Goal: Navigation & Orientation: Find specific page/section

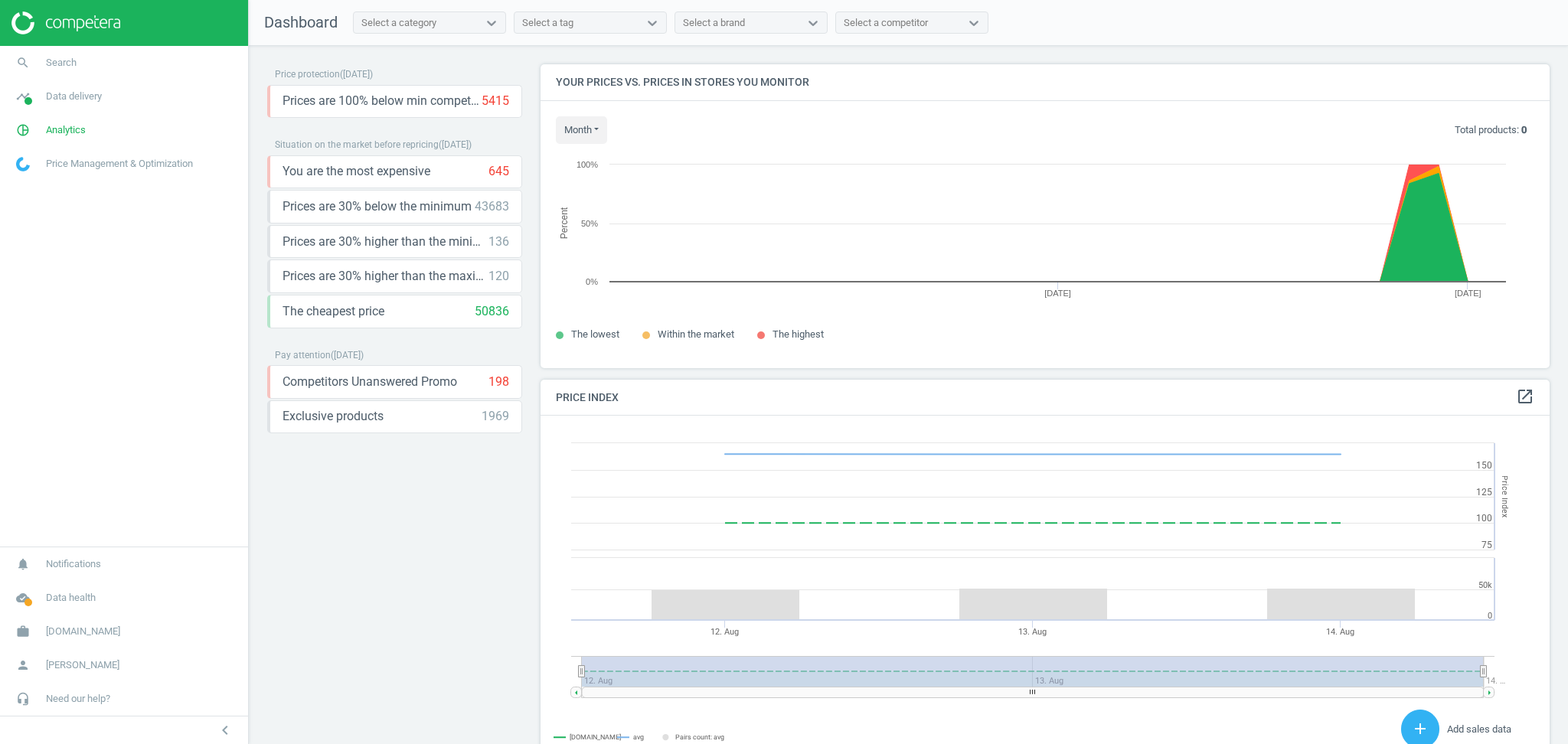
scroll to position [383, 1024]
click at [91, 665] on span "[PERSON_NAME]" at bounding box center [83, 665] width 73 height 14
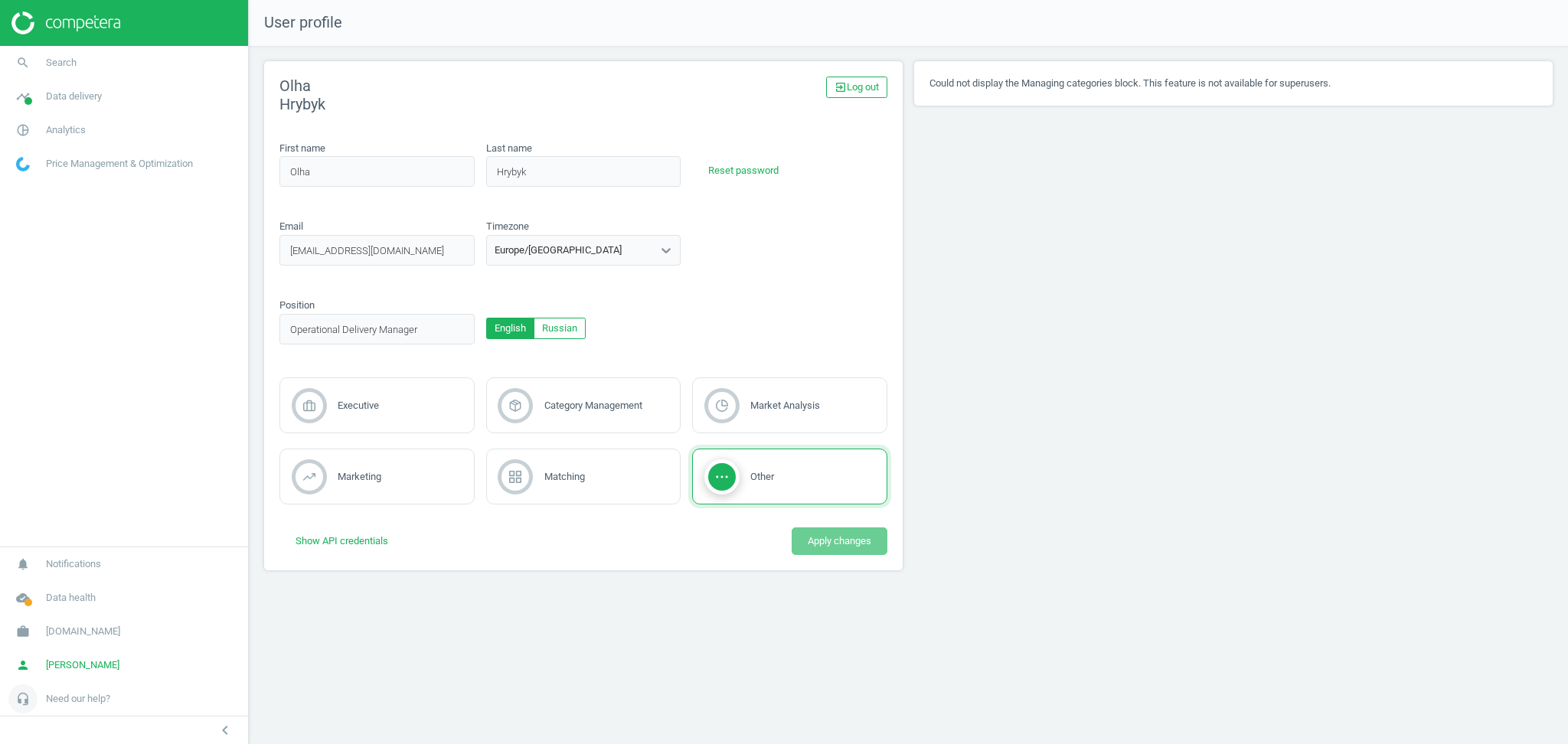
click at [95, 699] on span "Need our help?" at bounding box center [78, 699] width 64 height 14
click at [77, 515] on link "work autodoc.nl" at bounding box center [123, 507] width 248 height 33
click at [58, 631] on span "Billing & usage statistics" at bounding box center [65, 632] width 97 height 12
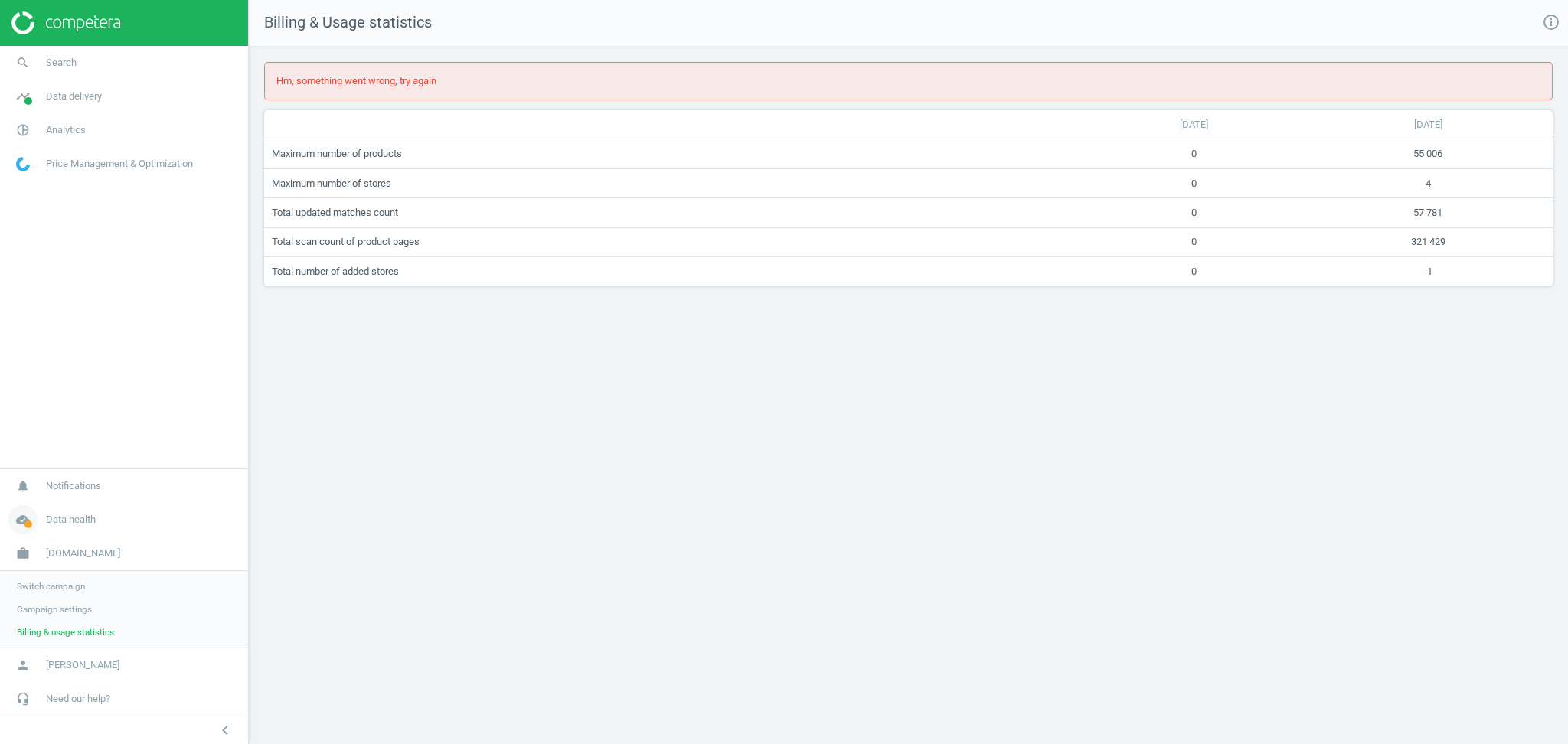
click at [73, 520] on span "Data health" at bounding box center [71, 520] width 50 height 14
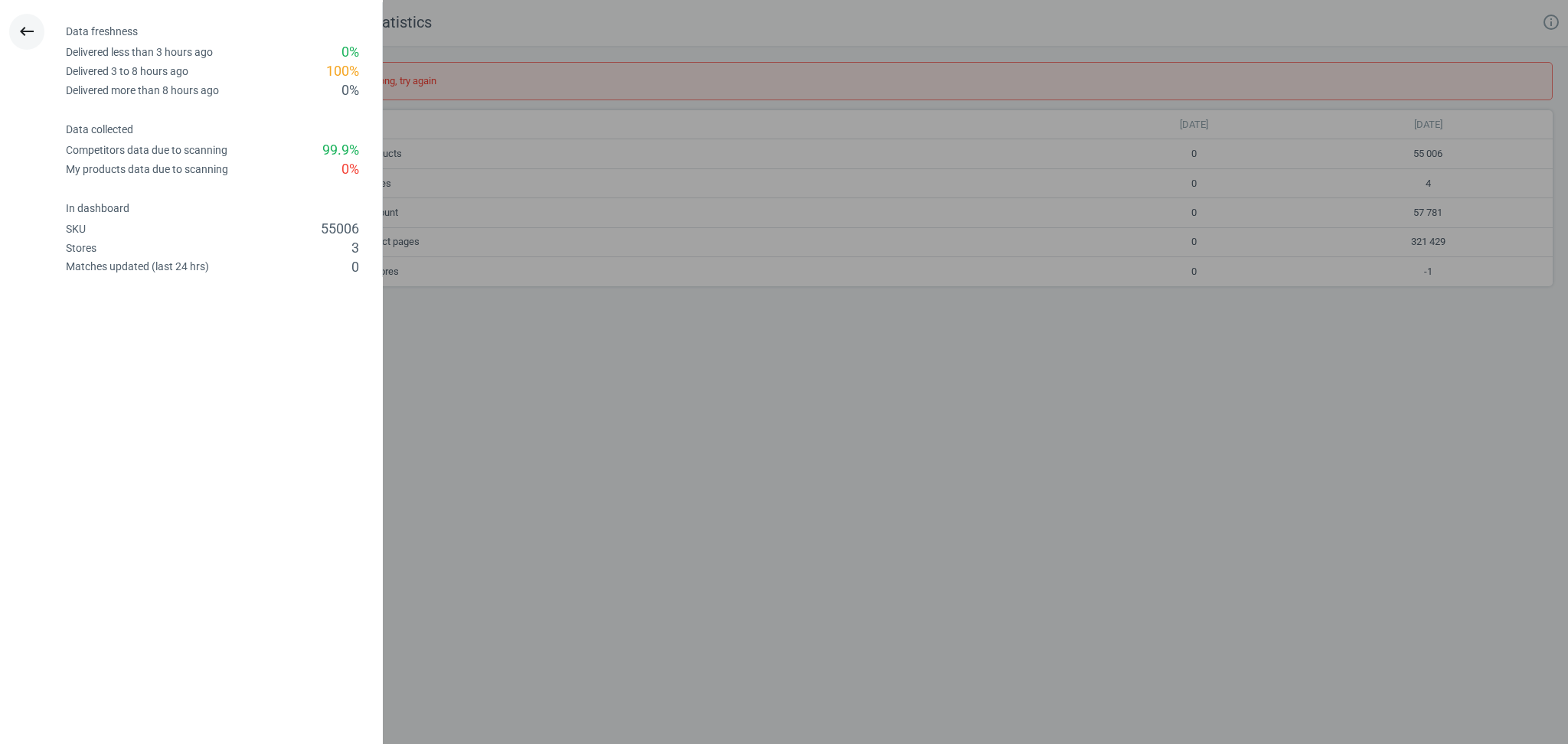
click at [21, 16] on button "keyboard_backspace" at bounding box center [27, 32] width 35 height 36
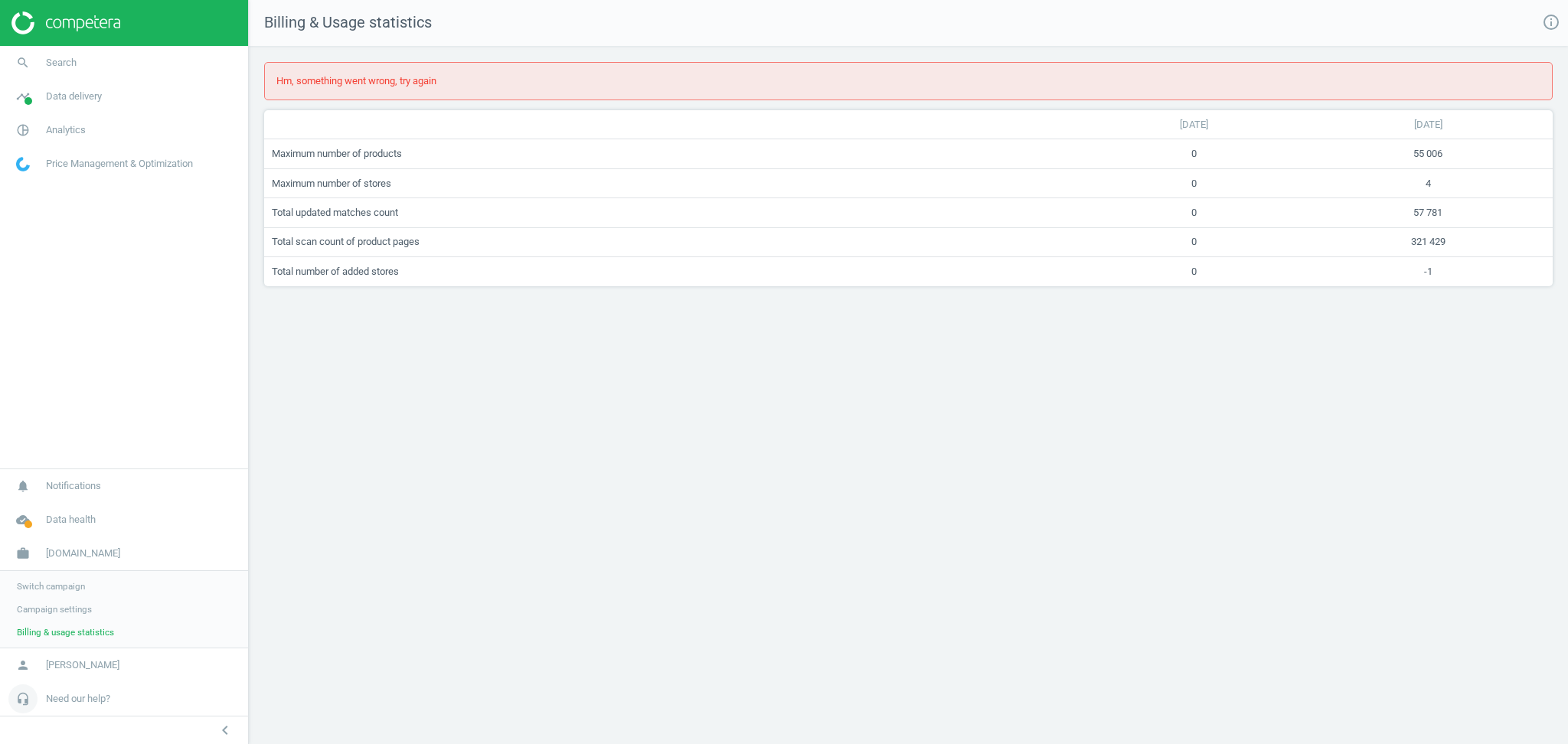
click at [121, 703] on link "headset_mic Need our help?" at bounding box center [123, 699] width 248 height 33
click at [80, 546] on span "[PERSON_NAME]" at bounding box center [83, 540] width 73 height 14
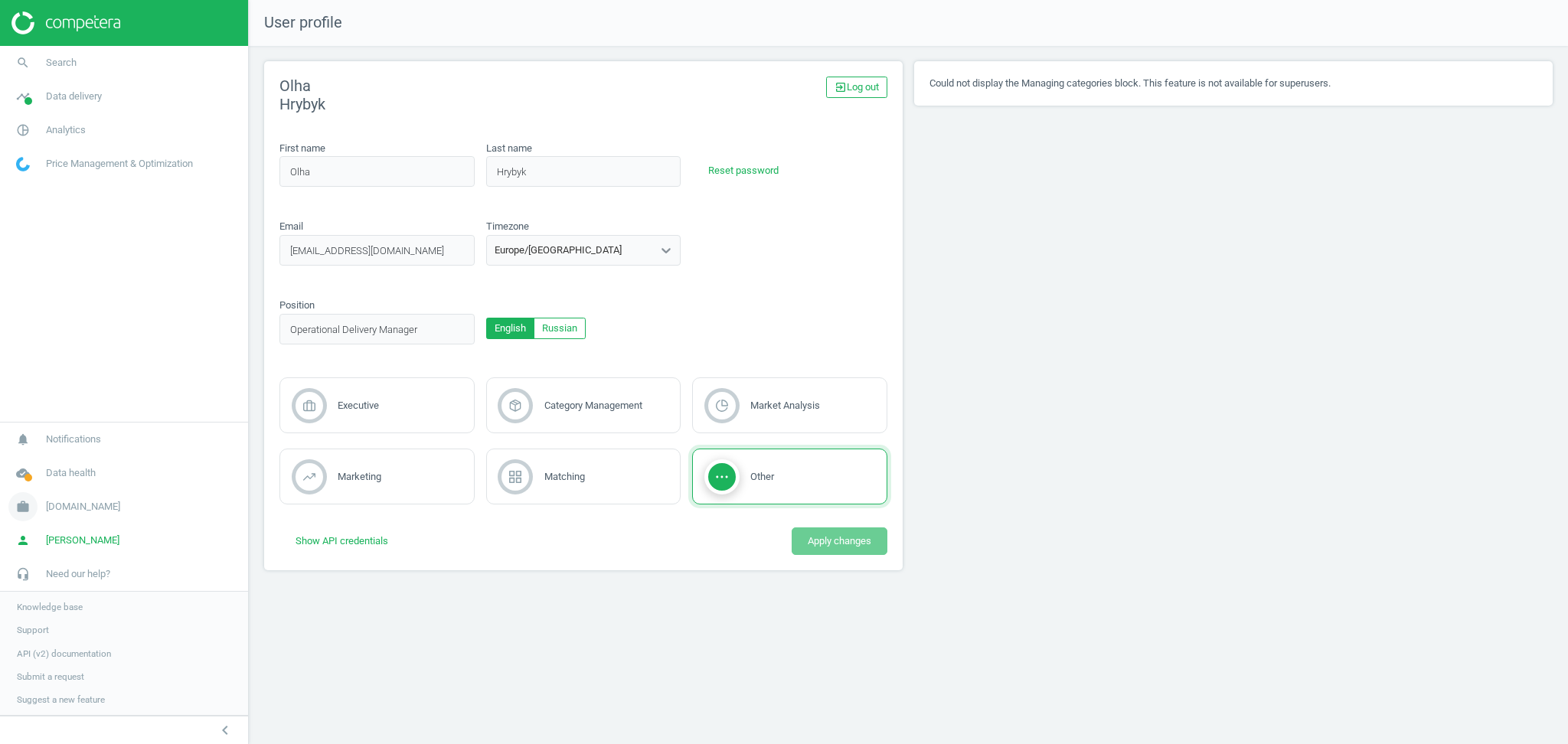
click at [69, 502] on span "autodoc.nl" at bounding box center [84, 507] width 74 height 14
click at [73, 605] on span "Campaign settings" at bounding box center [54, 609] width 75 height 12
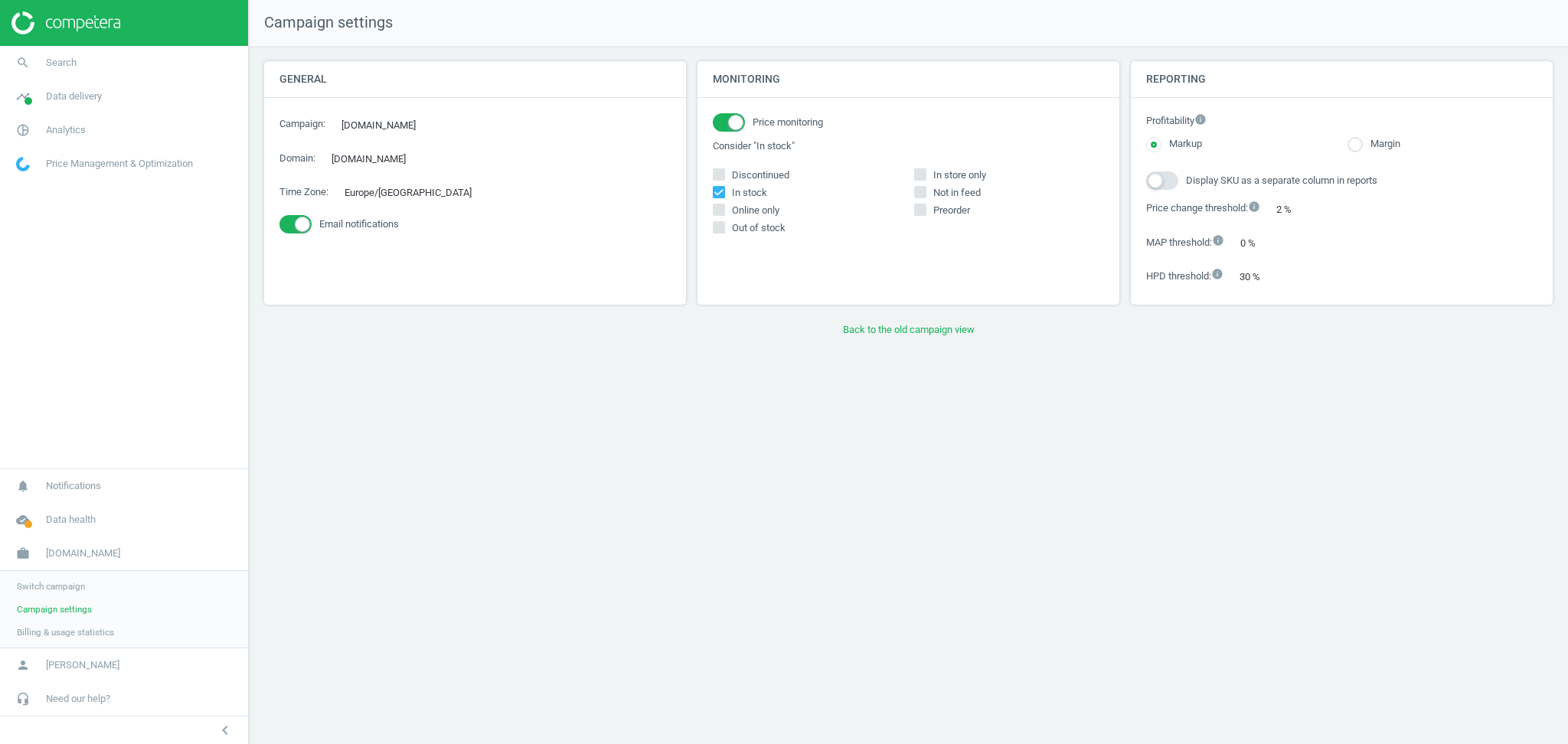
click at [62, 590] on span "Switch campaign" at bounding box center [50, 585] width 68 height 12
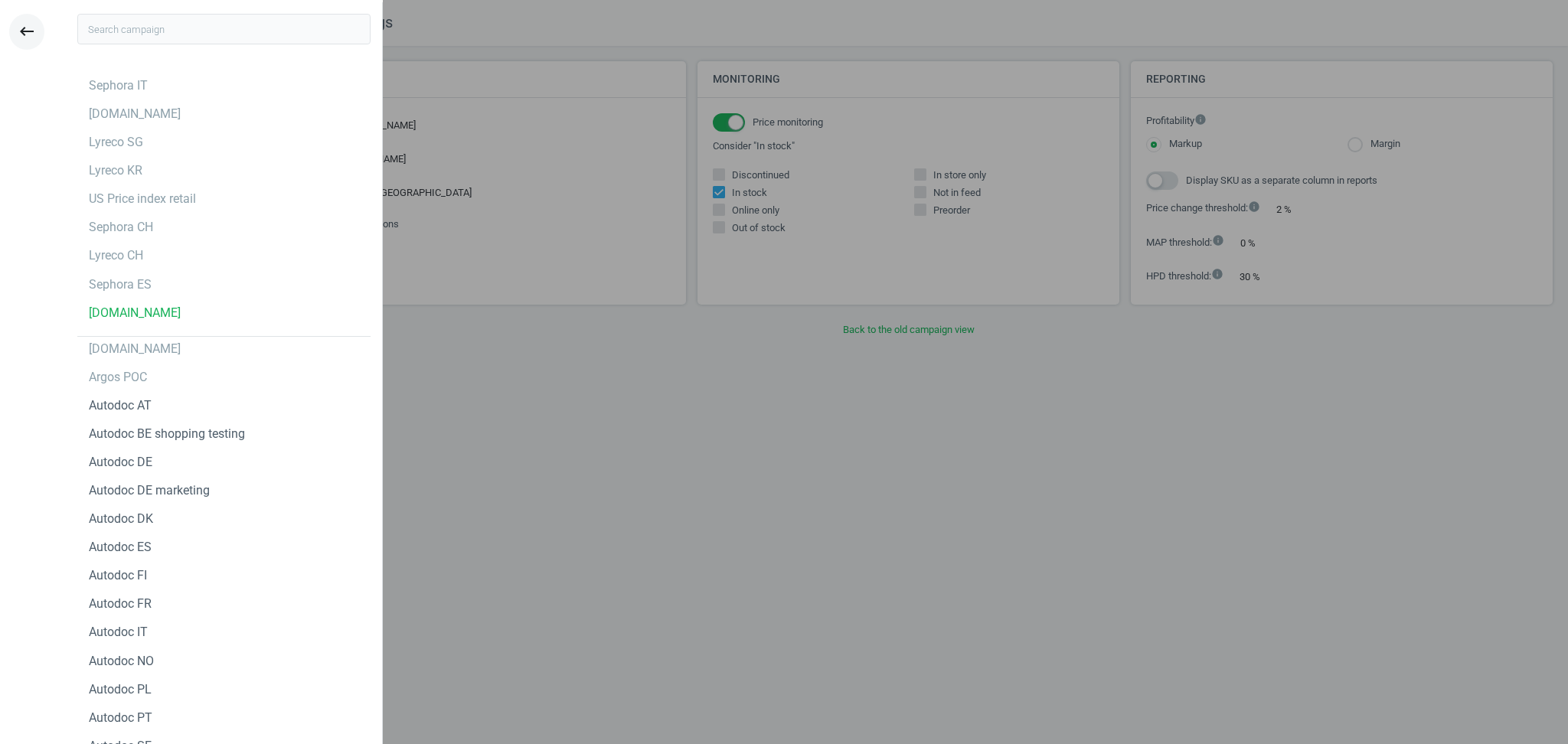
click at [18, 33] on icon "keyboard_backspace" at bounding box center [27, 32] width 19 height 19
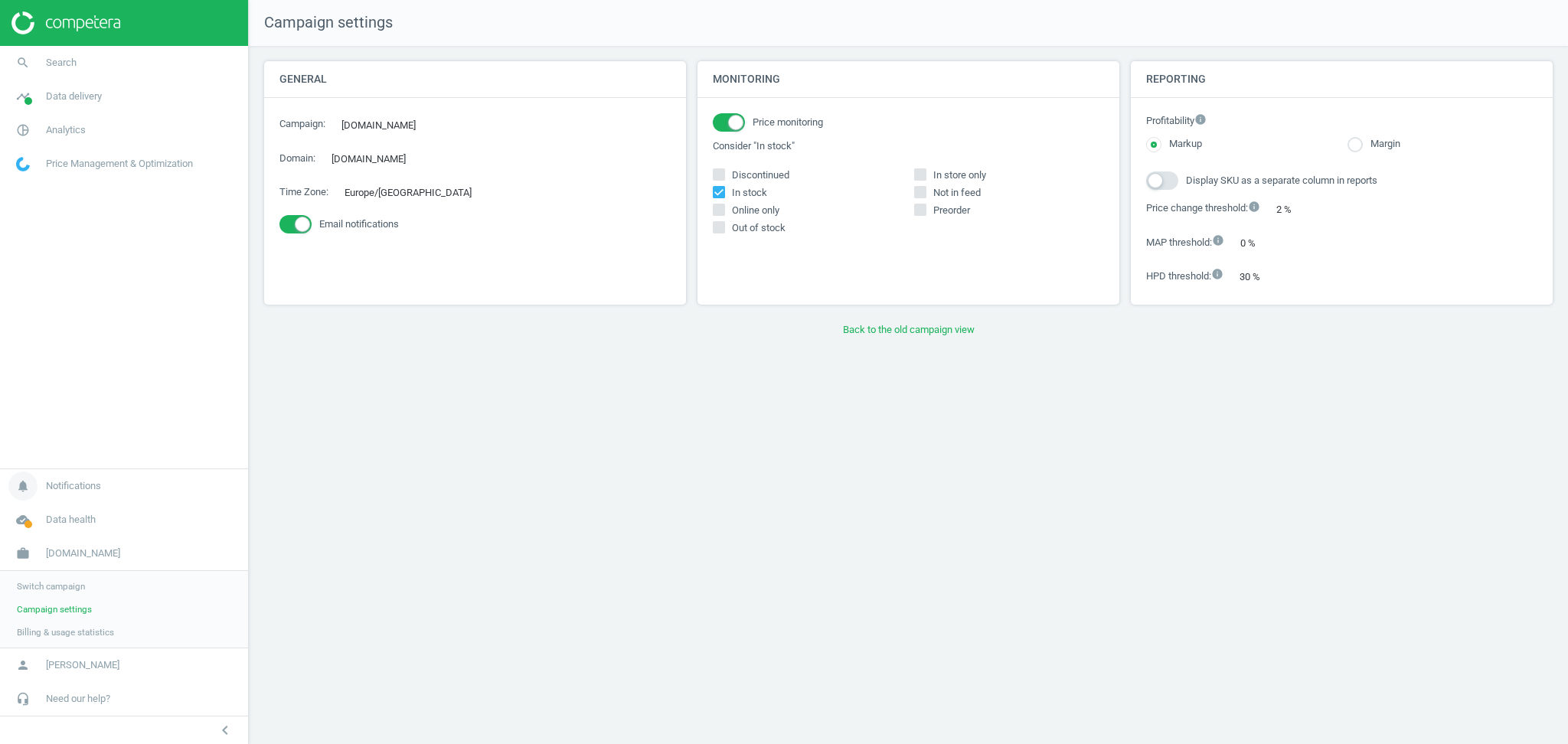
click at [67, 484] on span "Notifications" at bounding box center [73, 486] width 55 height 14
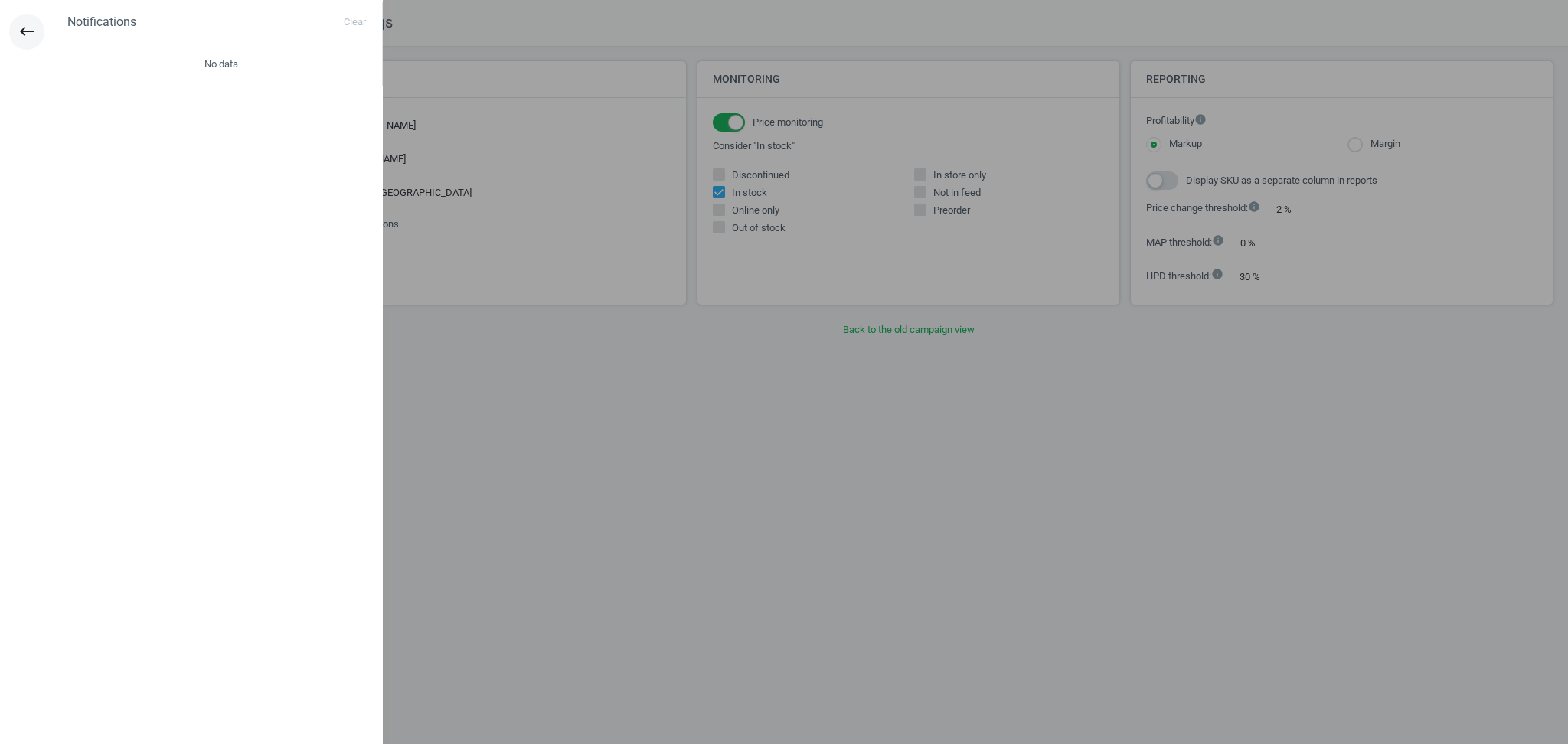
click at [20, 44] on button "keyboard_backspace" at bounding box center [27, 32] width 35 height 36
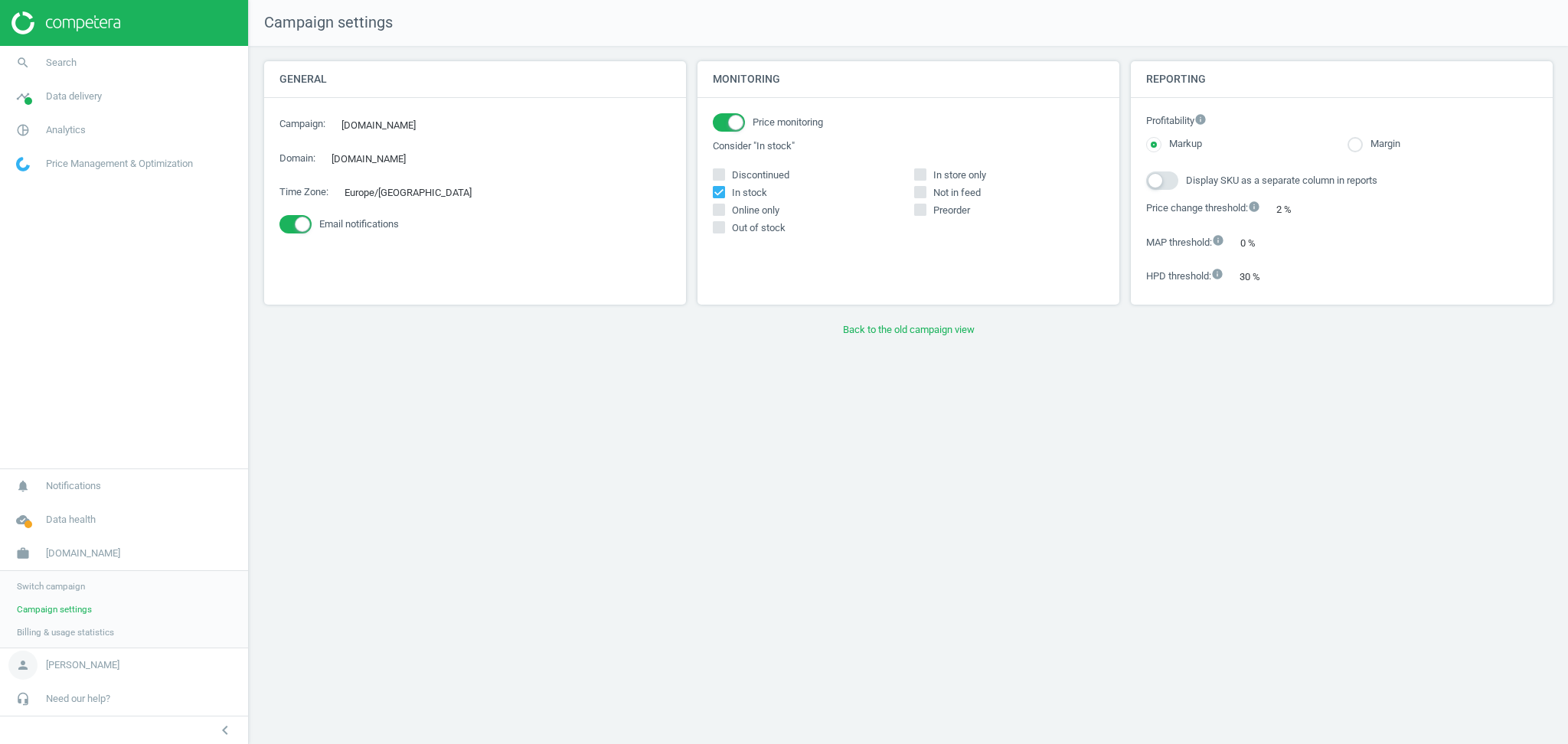
click at [84, 660] on span "[PERSON_NAME]" at bounding box center [83, 665] width 73 height 14
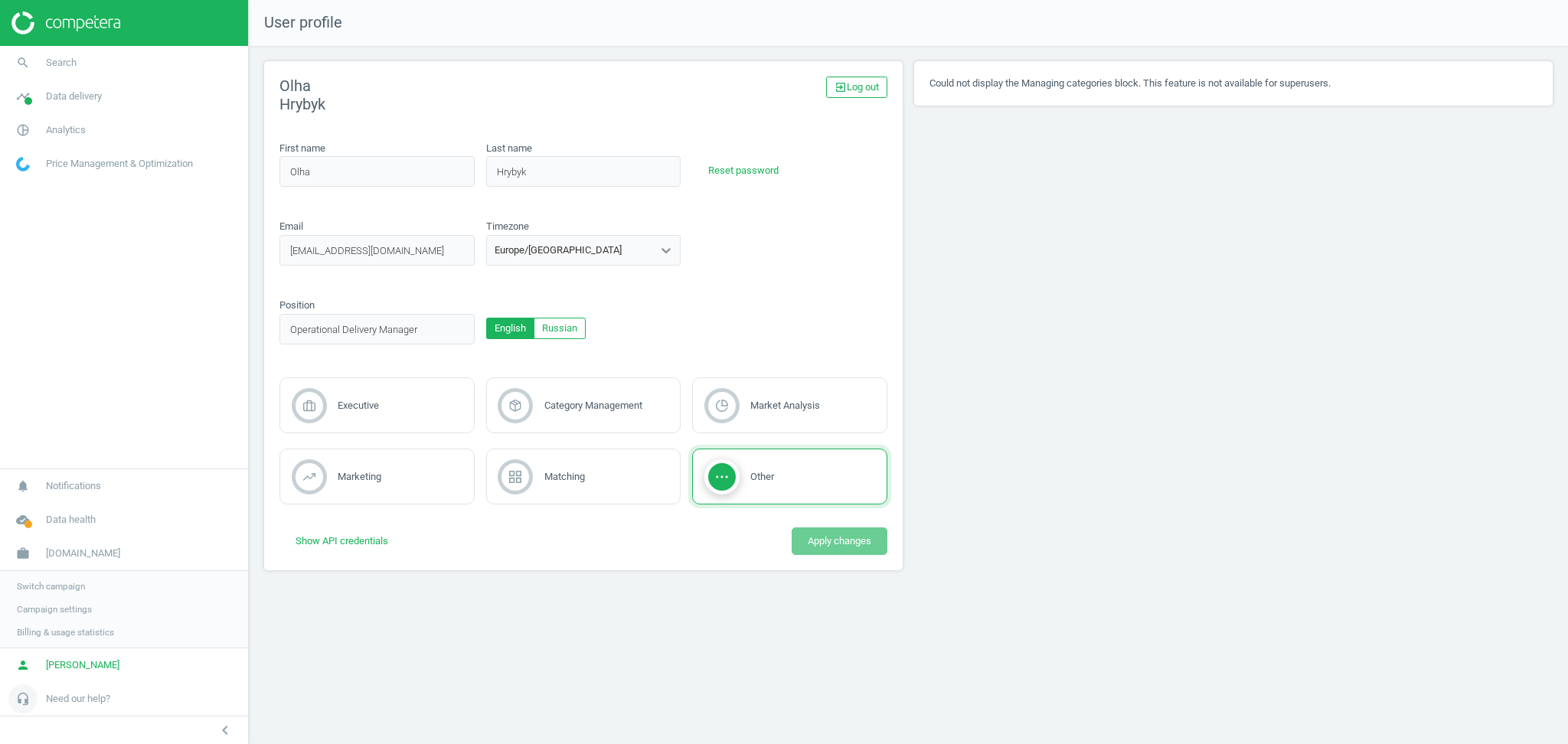
click at [96, 699] on span "Need our help?" at bounding box center [78, 699] width 64 height 14
click at [63, 632] on link "Support" at bounding box center [123, 630] width 248 height 23
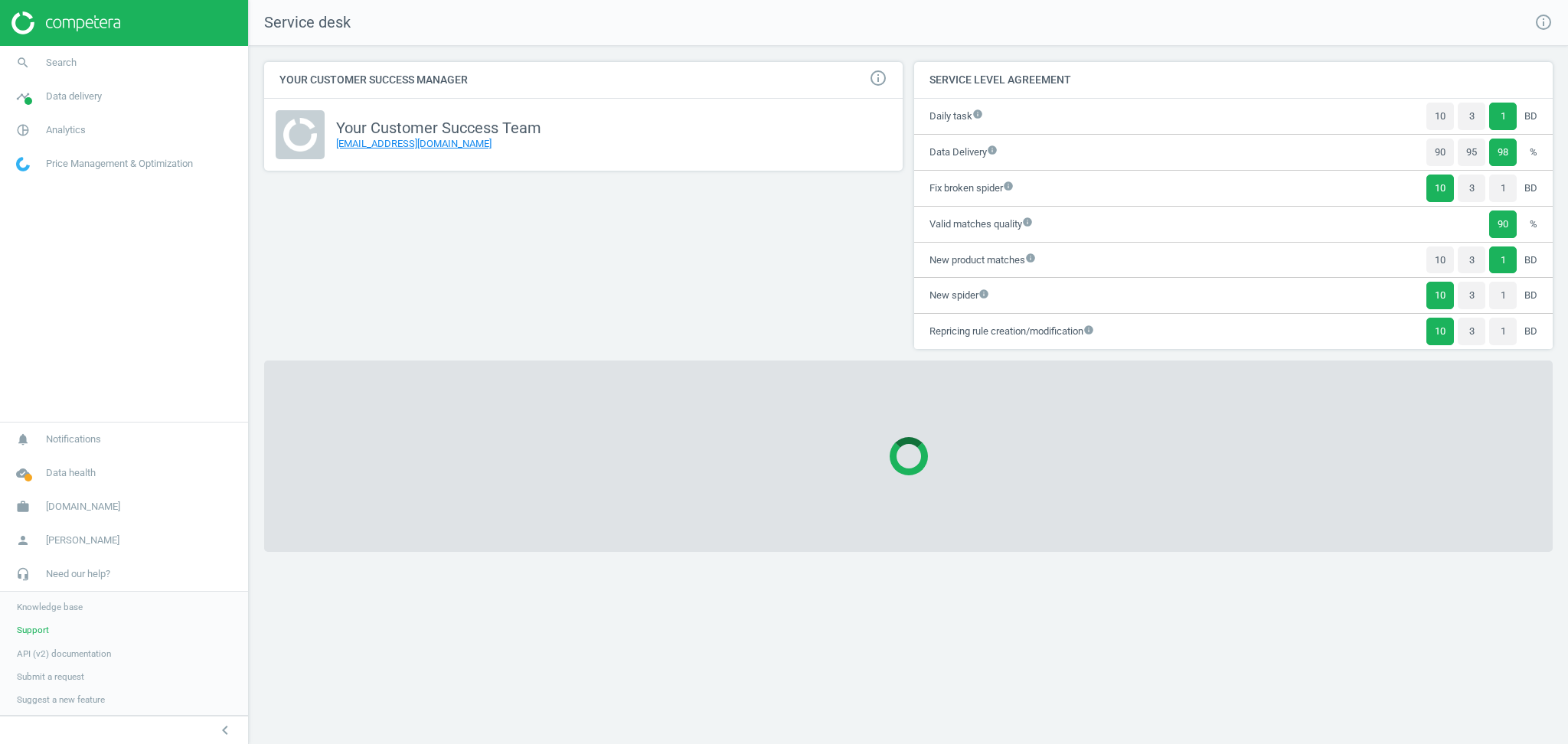
click at [85, 608] on link "Knowledge base" at bounding box center [123, 607] width 248 height 23
click at [39, 315] on nav "search Search timeline Data delivery Overview Matches dashboard Matches Rematch…" at bounding box center [123, 234] width 248 height 376
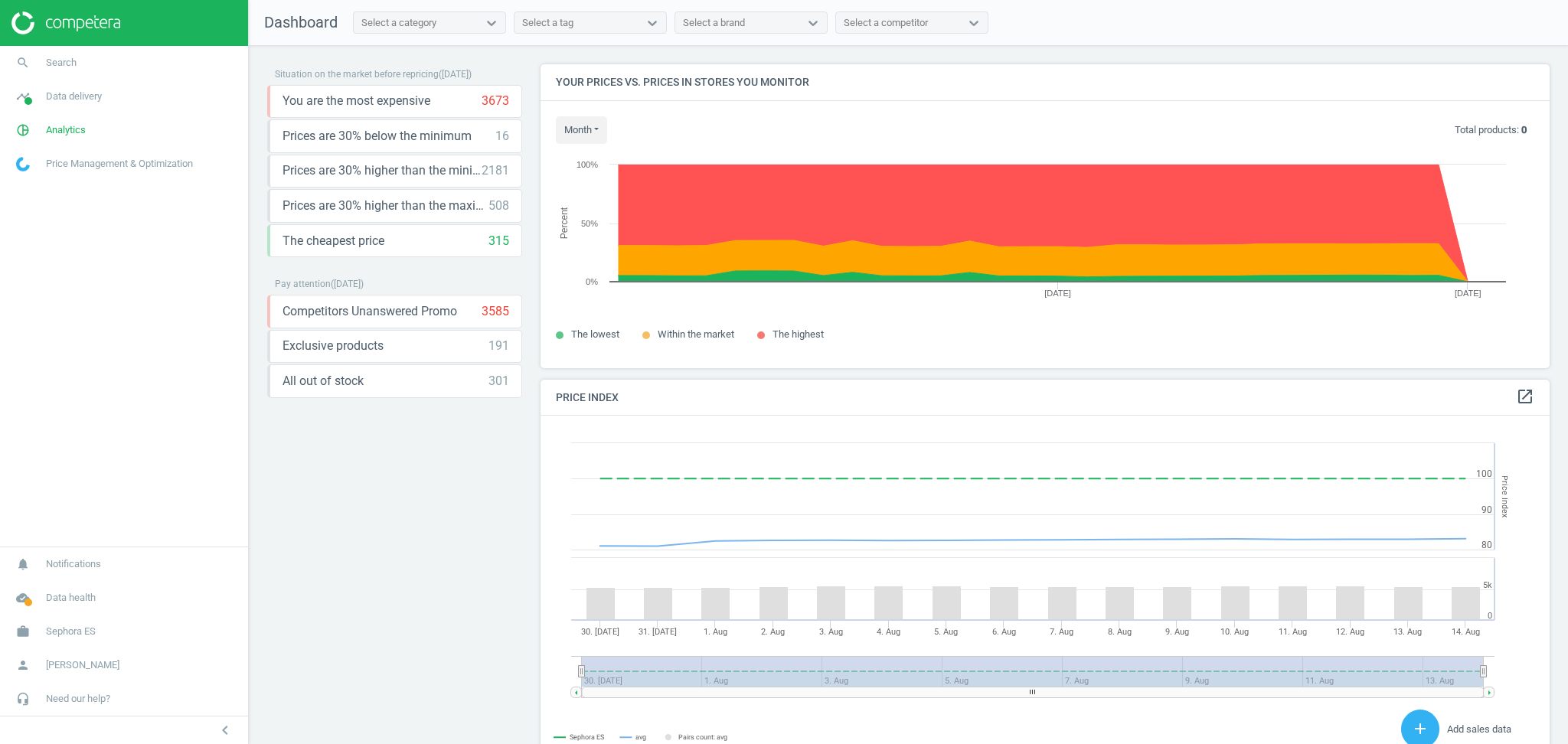
scroll to position [383, 1024]
